Goal: Information Seeking & Learning: Learn about a topic

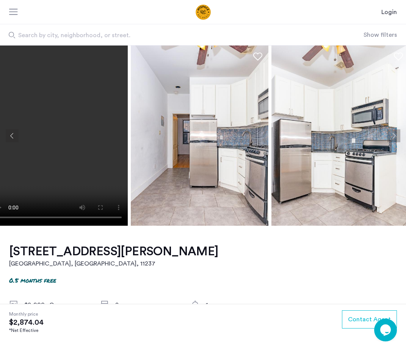
drag, startPoint x: 359, startPoint y: 169, endPoint x: 202, endPoint y: 164, distance: 157.0
click at [271, 164] on img at bounding box center [340, 135] width 138 height 180
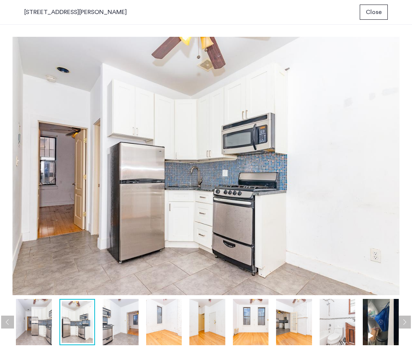
click at [301, 313] on img at bounding box center [294, 322] width 36 height 46
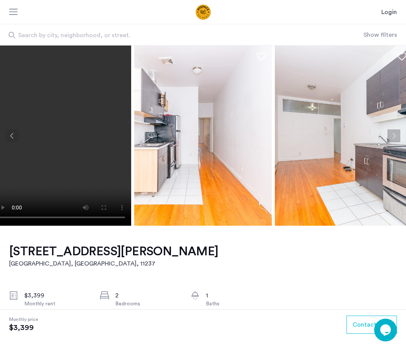
click at [390, 134] on button "Next apartment" at bounding box center [393, 135] width 13 height 13
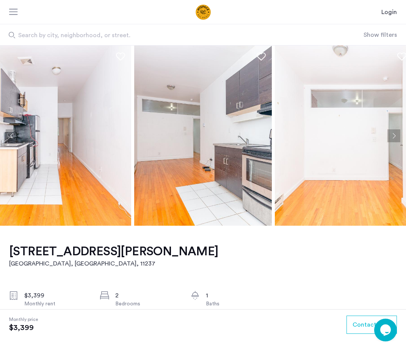
click at [388, 135] on button "Next apartment" at bounding box center [393, 135] width 13 height 13
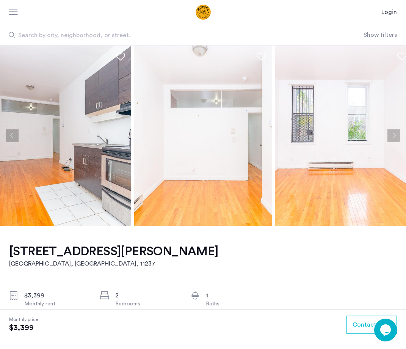
click at [388, 135] on button "Next apartment" at bounding box center [393, 135] width 13 height 13
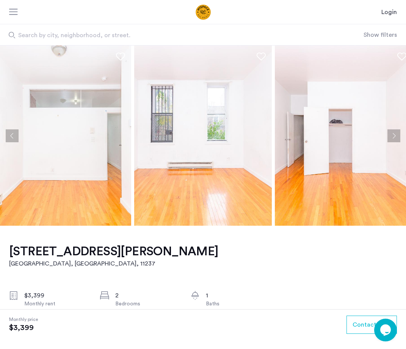
click at [392, 136] on button "Next apartment" at bounding box center [393, 135] width 13 height 13
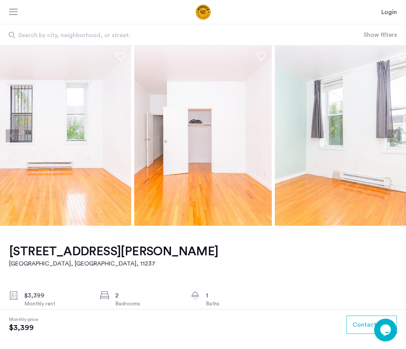
click at [392, 136] on button "Next apartment" at bounding box center [393, 135] width 13 height 13
